Goal: Navigation & Orientation: Find specific page/section

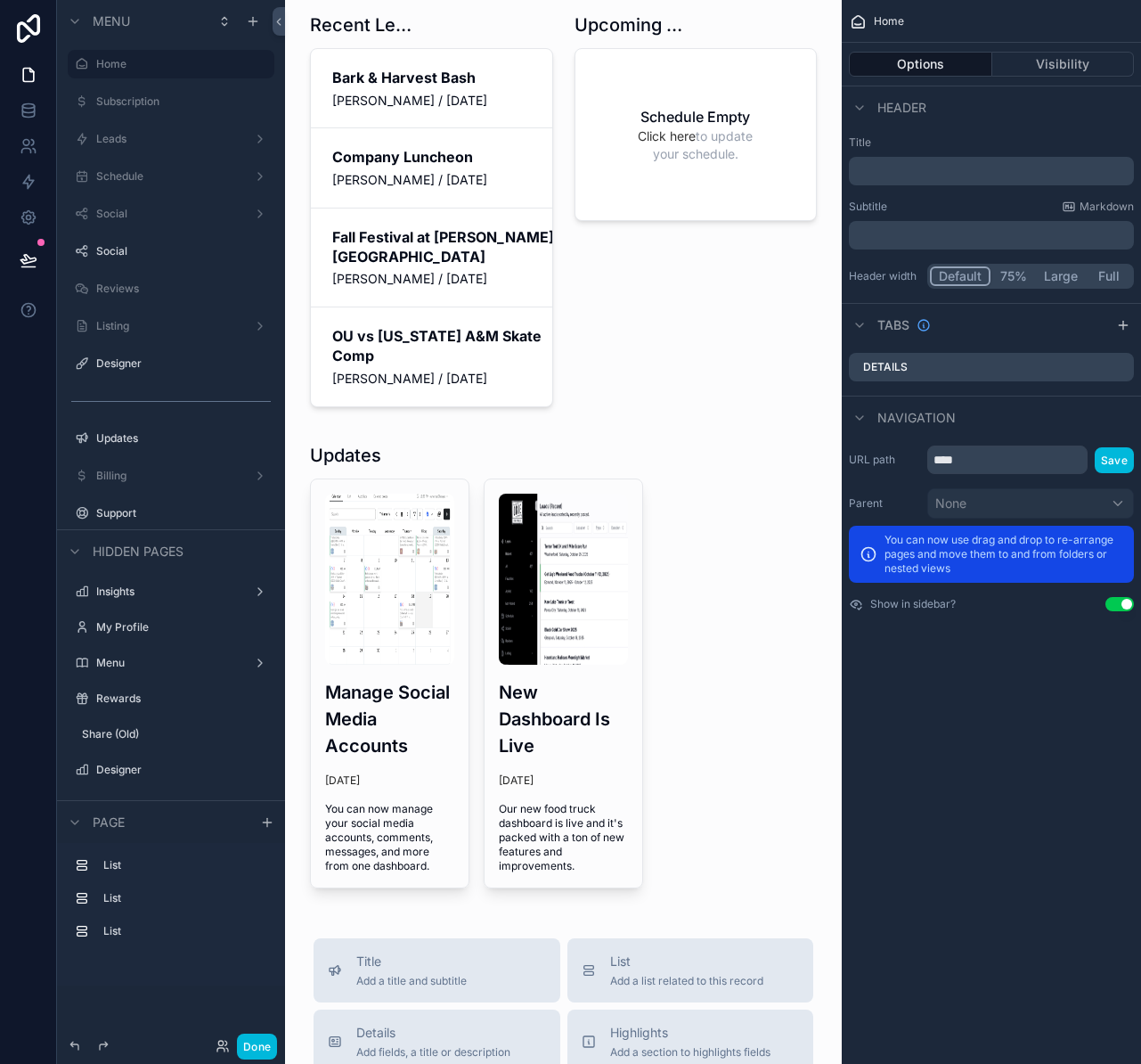
scroll to position [15, 0]
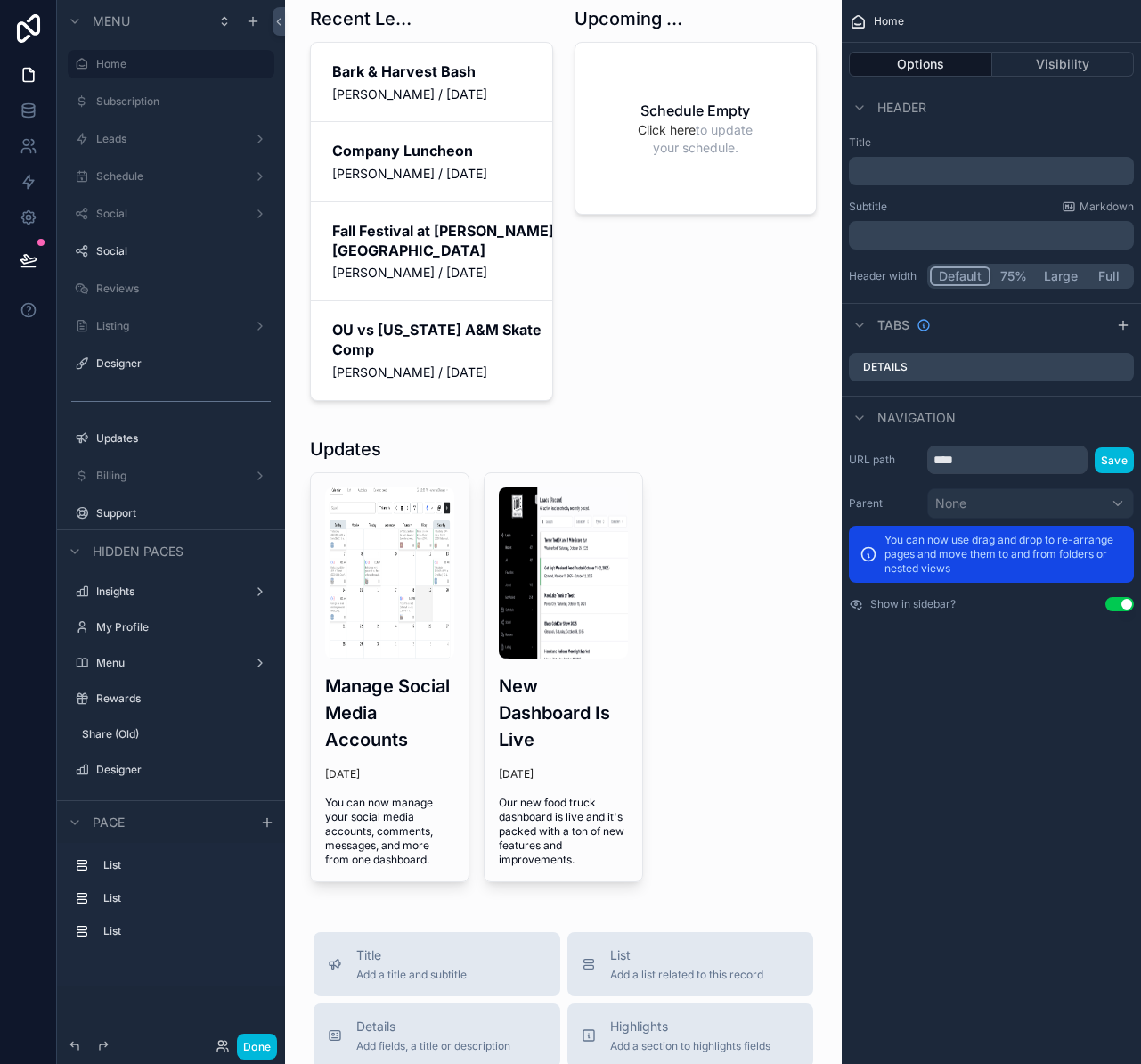
click at [219, 1037] on div "Done" at bounding box center [242, 1046] width 71 height 26
click at [219, 1043] on icon at bounding box center [223, 1046] width 14 height 14
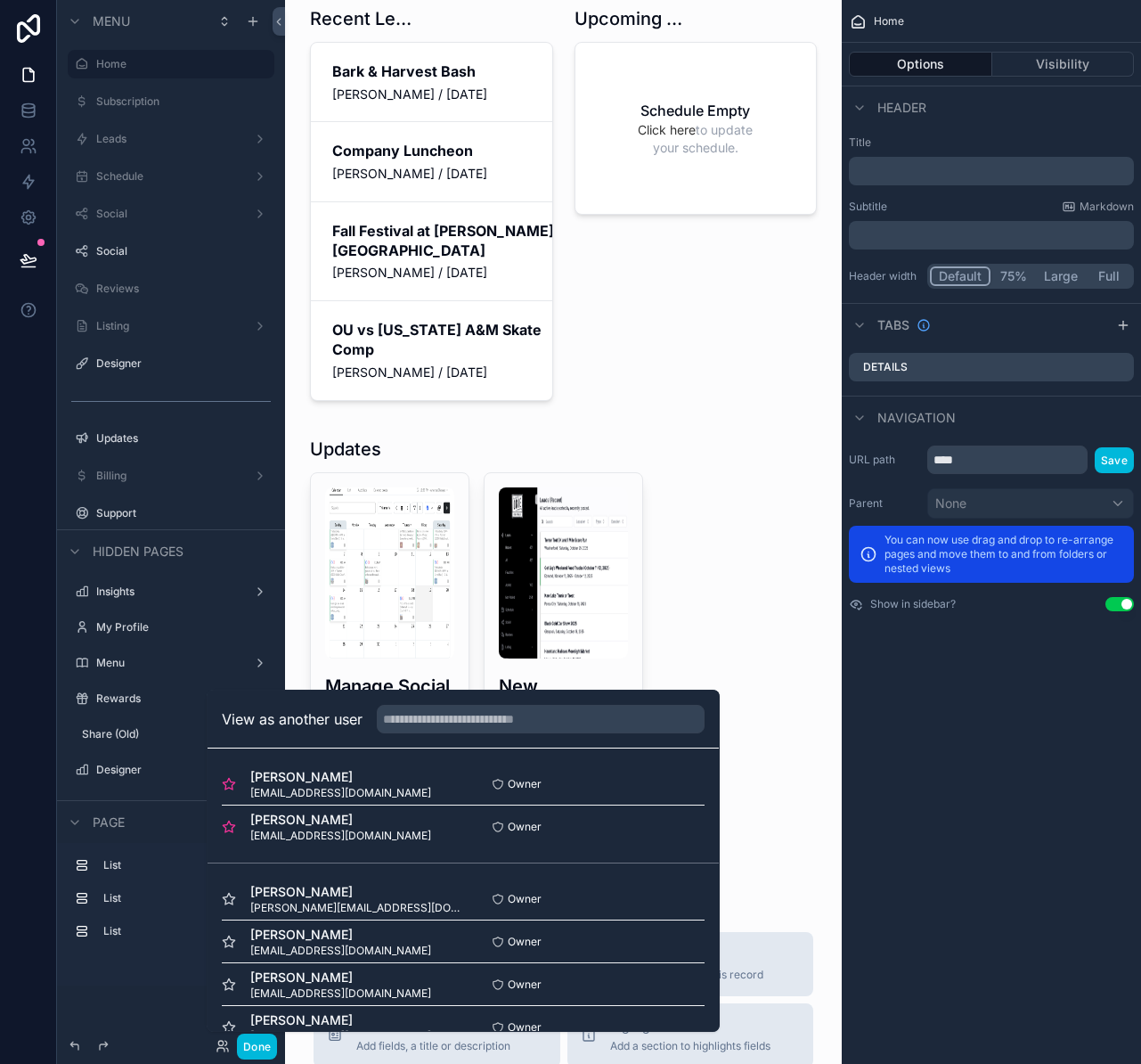
click at [0, 0] on button "Select" at bounding box center [0, 0] width 0 height 0
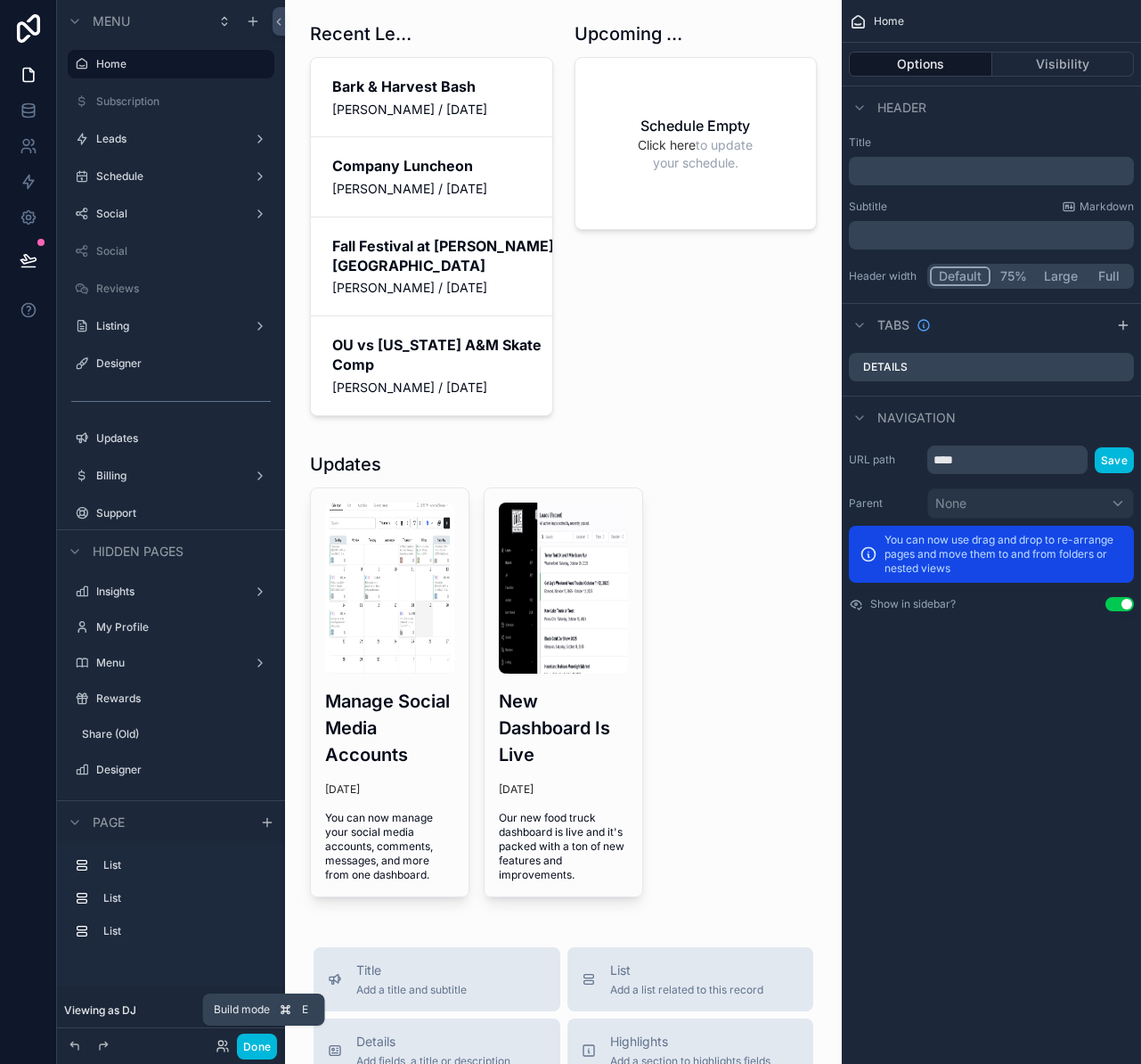
click at [258, 1041] on button "Done" at bounding box center [257, 1046] width 40 height 26
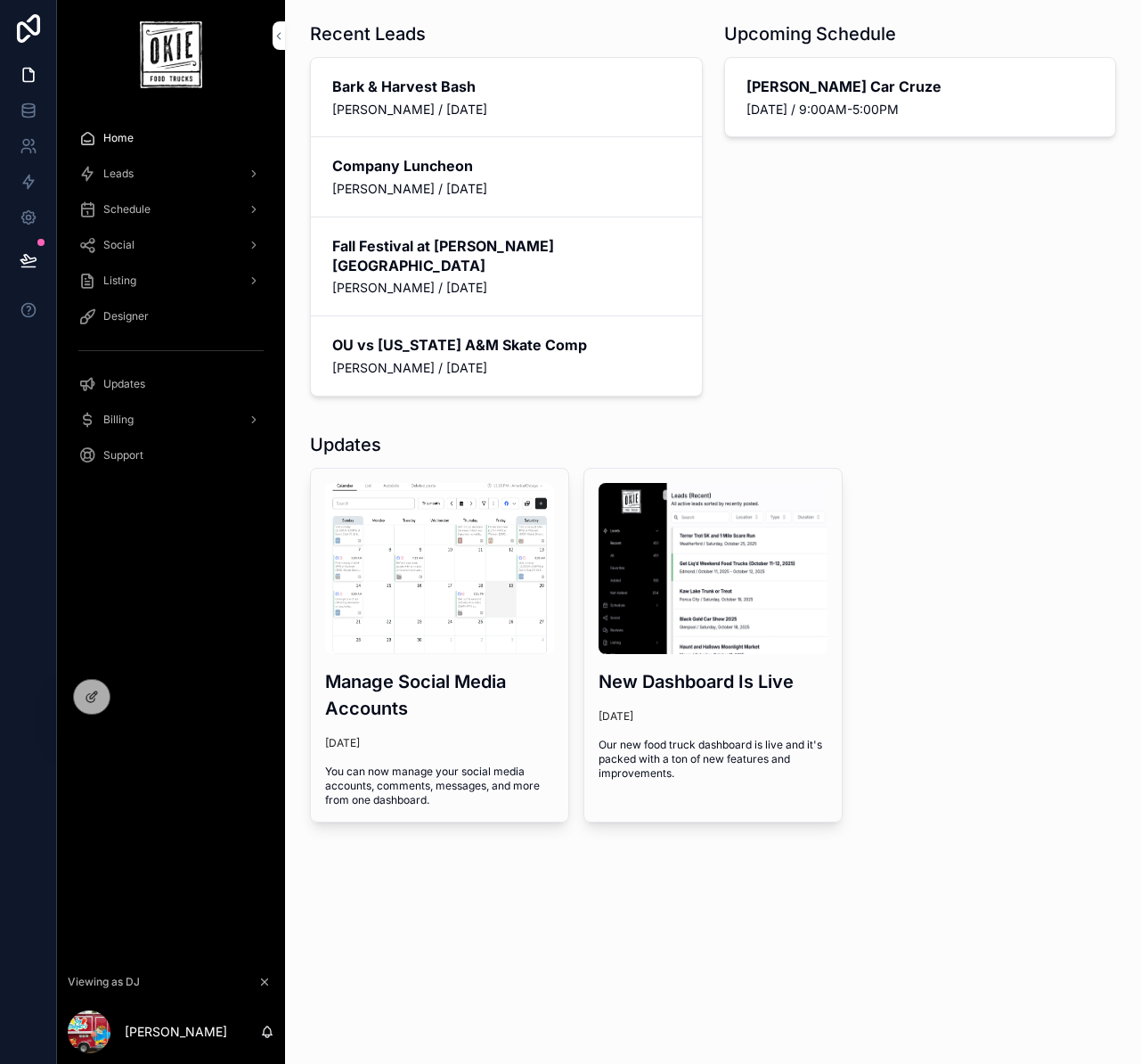
click at [160, 177] on div "Leads" at bounding box center [171, 174] width 185 height 29
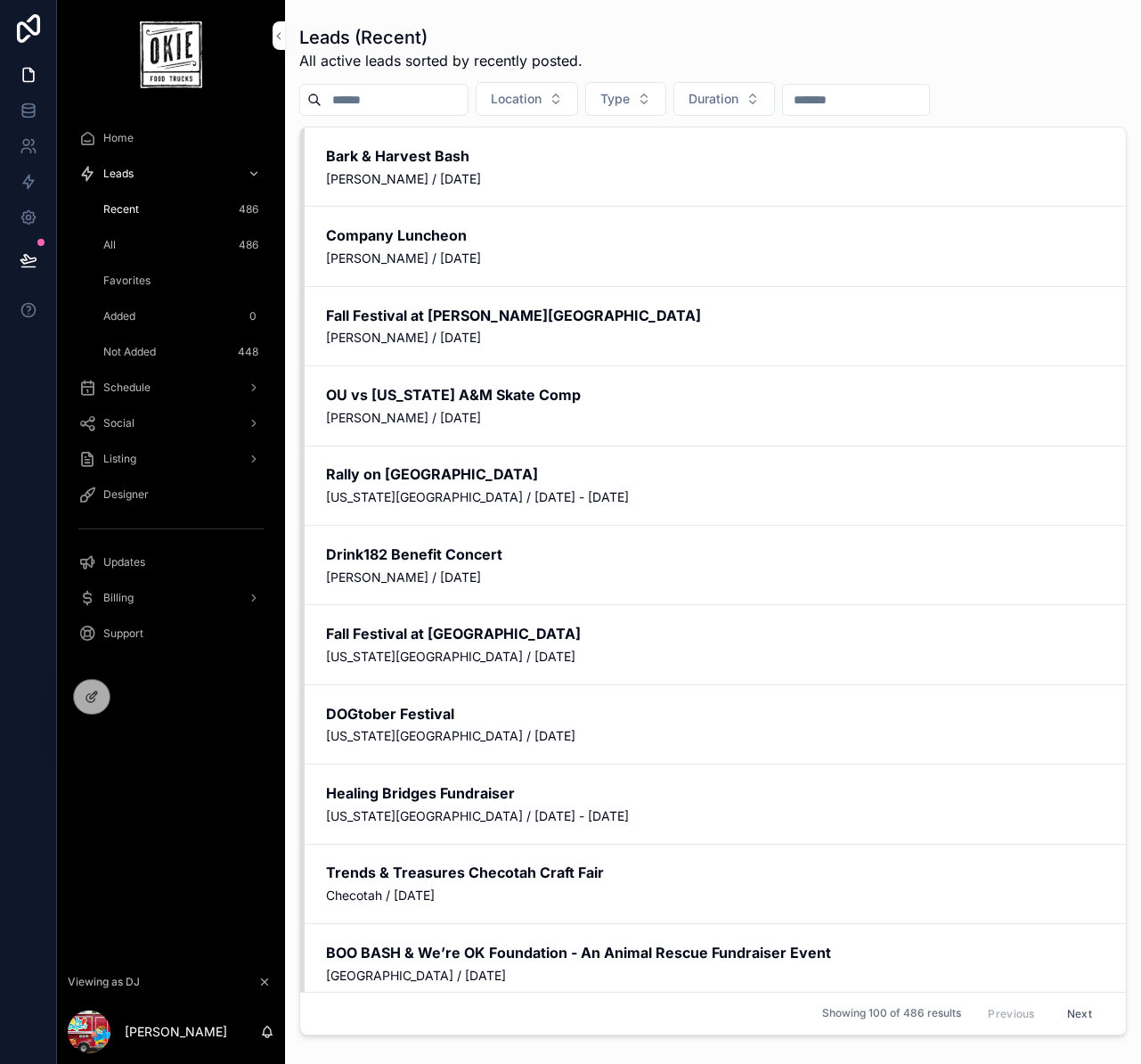
click at [176, 144] on div "Home" at bounding box center [171, 138] width 185 height 29
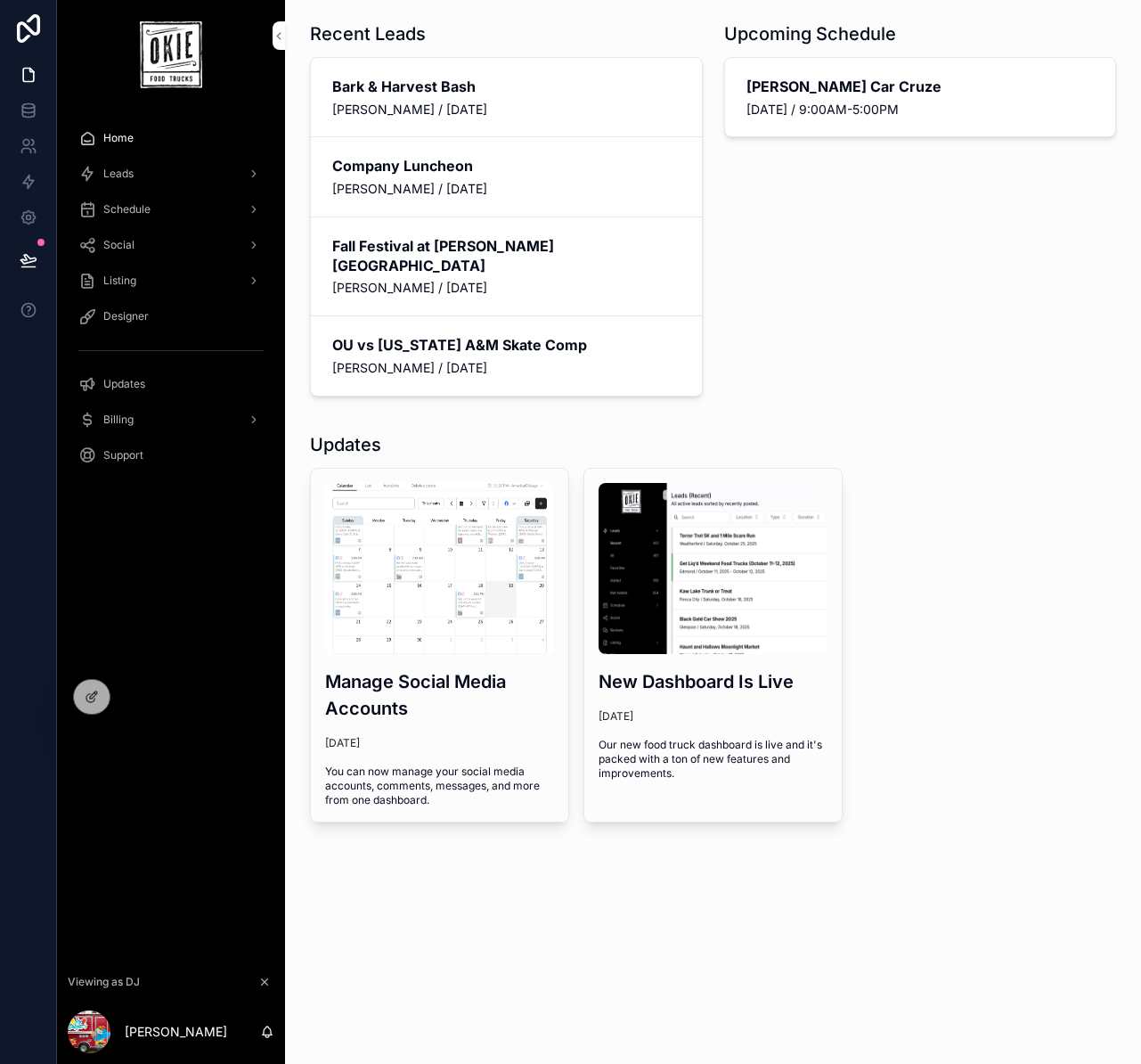
click at [181, 206] on div "Schedule" at bounding box center [171, 210] width 185 height 29
